Goal: Information Seeking & Learning: Check status

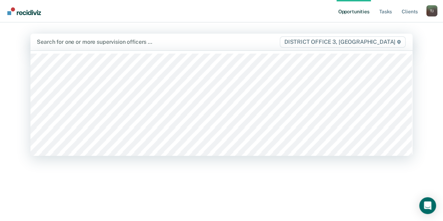
click at [85, 40] on div at bounding box center [158, 42] width 242 height 8
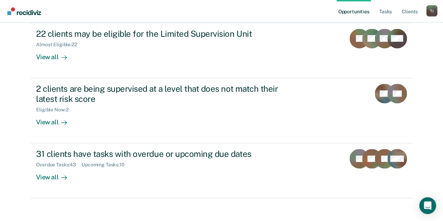
scroll to position [205, 0]
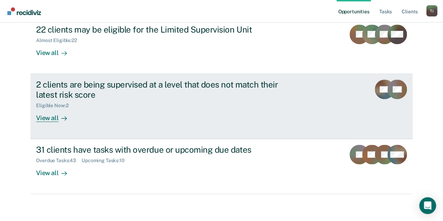
click at [58, 119] on div at bounding box center [62, 118] width 8 height 8
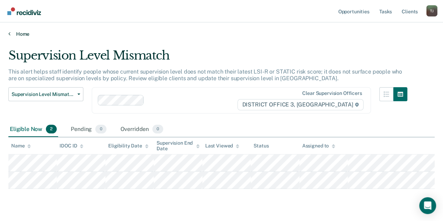
click at [9, 33] on icon at bounding box center [9, 34] width 2 height 6
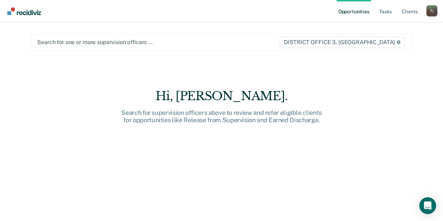
click at [69, 43] on div at bounding box center [157, 42] width 241 height 8
click at [79, 39] on div at bounding box center [157, 42] width 241 height 8
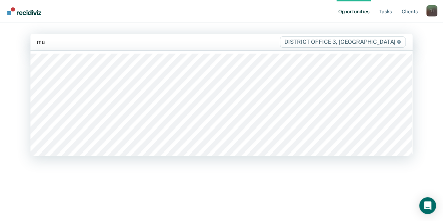
type input "mar"
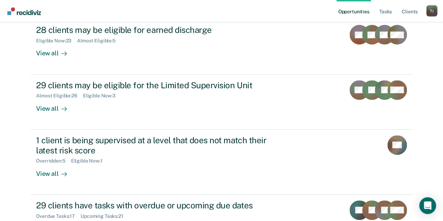
scroll to position [150, 0]
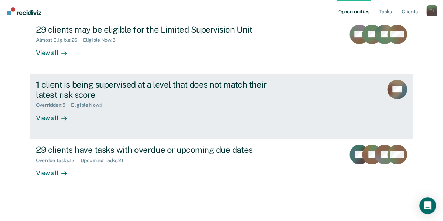
click at [50, 122] on link "1 client is being supervised at a level that does not match their latest risk s…" at bounding box center [221, 106] width 382 height 65
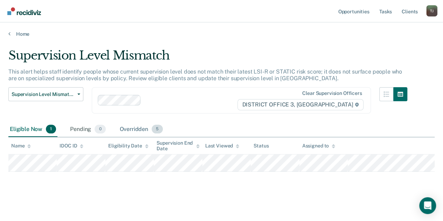
click at [136, 129] on div "Overridden 5" at bounding box center [141, 129] width 46 height 15
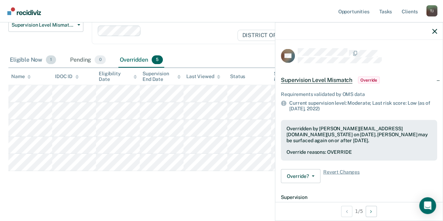
click at [25, 52] on div "Supervision Level Mismatch This alert helps staff identify people whose current…" at bounding box center [221, 74] width 426 height 190
click at [25, 56] on div "Eligible Now 1" at bounding box center [32, 59] width 49 height 15
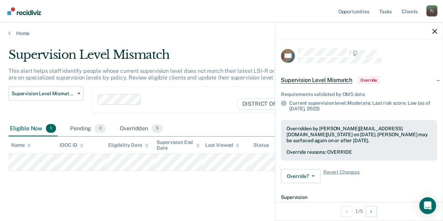
click at [173, 94] on div at bounding box center [168, 99] width 140 height 10
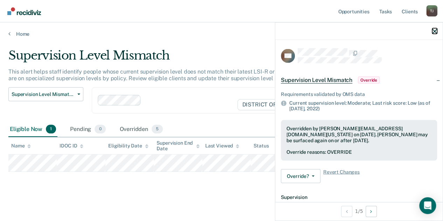
click at [435, 32] on icon "button" at bounding box center [434, 31] width 5 height 5
